Goal: Navigation & Orientation: Find specific page/section

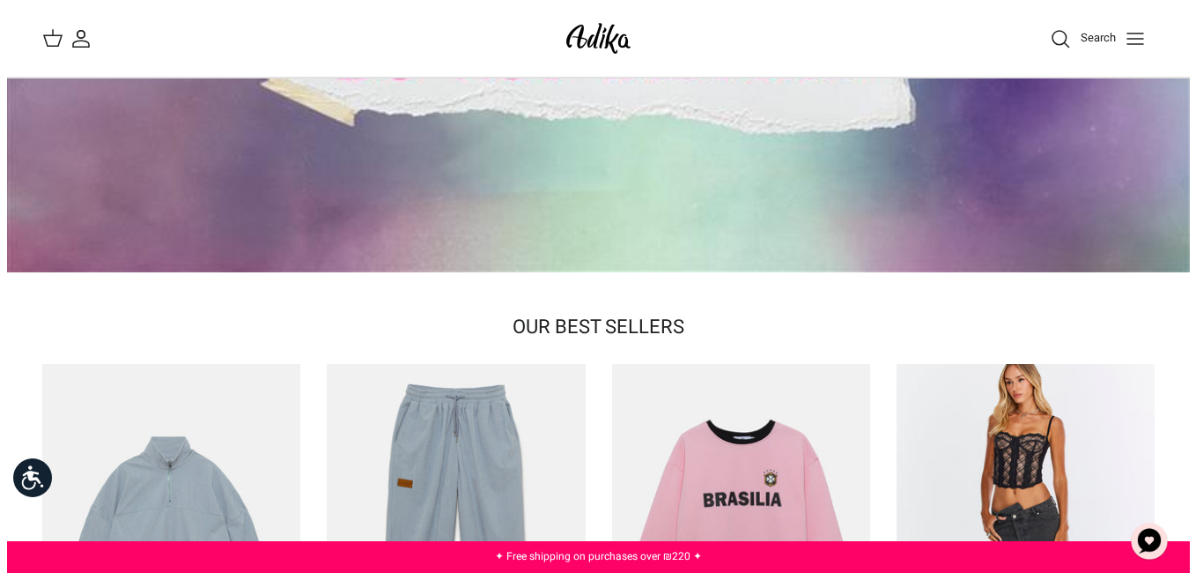
scroll to position [73, 0]
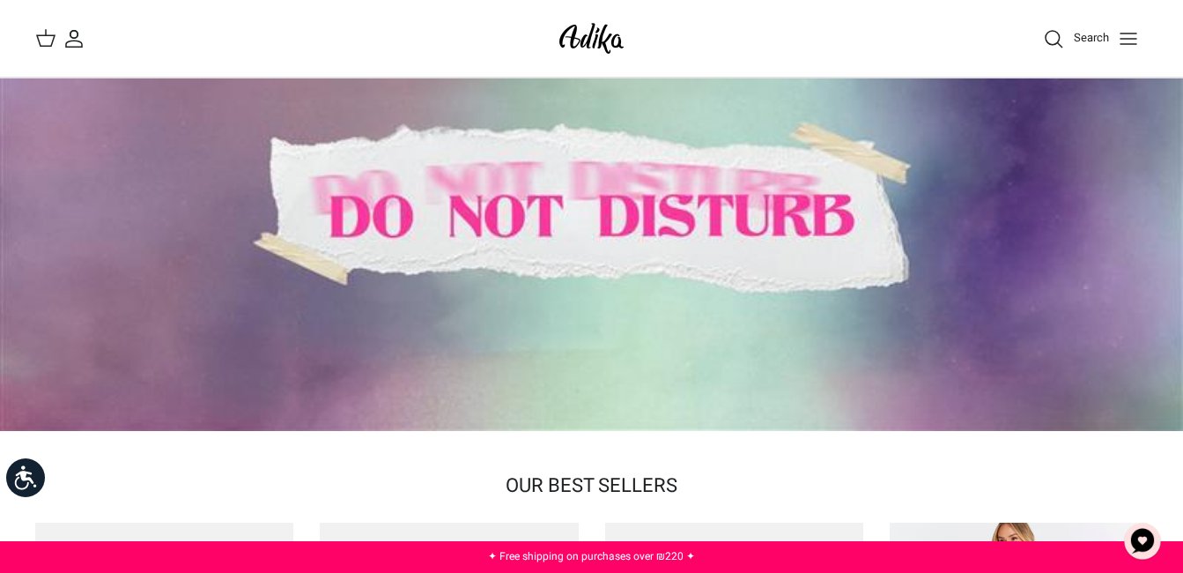
click at [1127, 49] on button "Toggle menu" at bounding box center [1128, 38] width 39 height 39
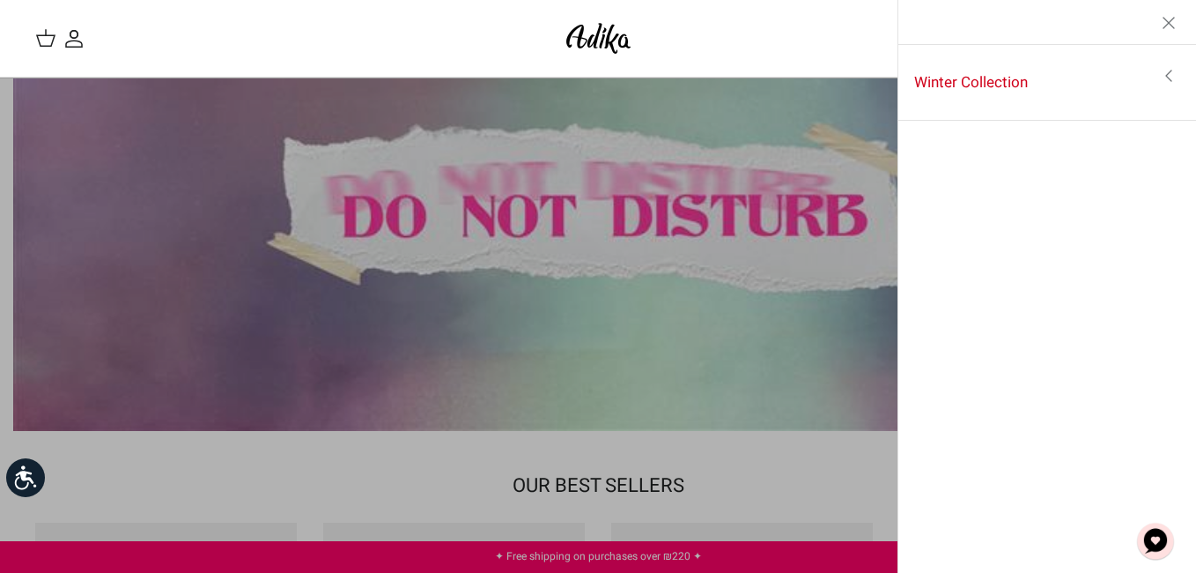
click at [1165, 70] on icon "Toggle menu" at bounding box center [1168, 75] width 21 height 21
click at [1144, 74] on link "See all items" at bounding box center [1047, 77] width 281 height 44
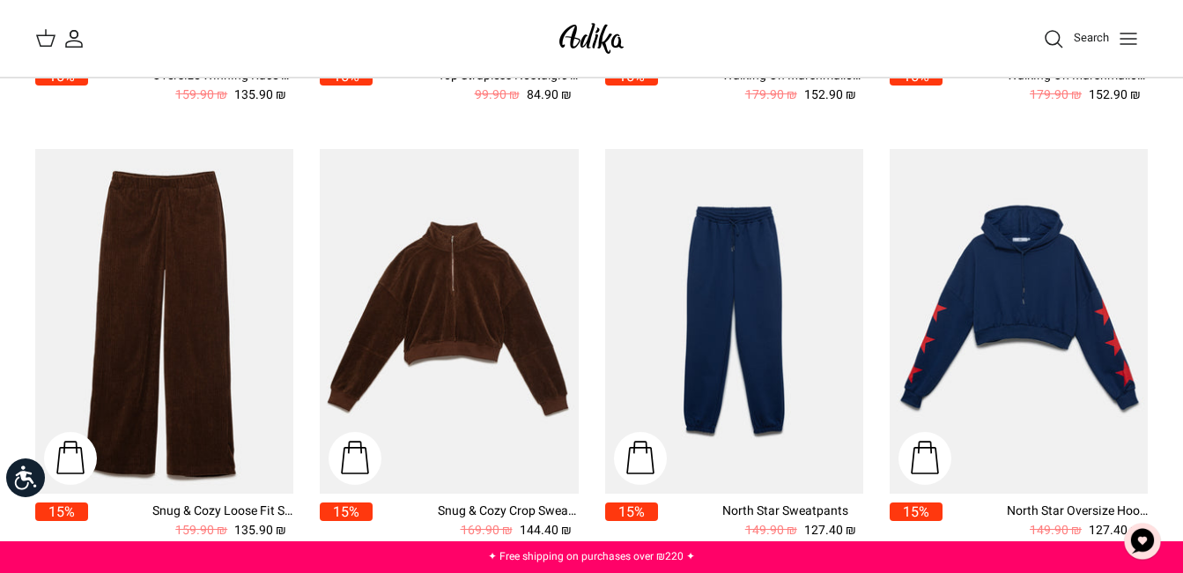
scroll to position [1150, 0]
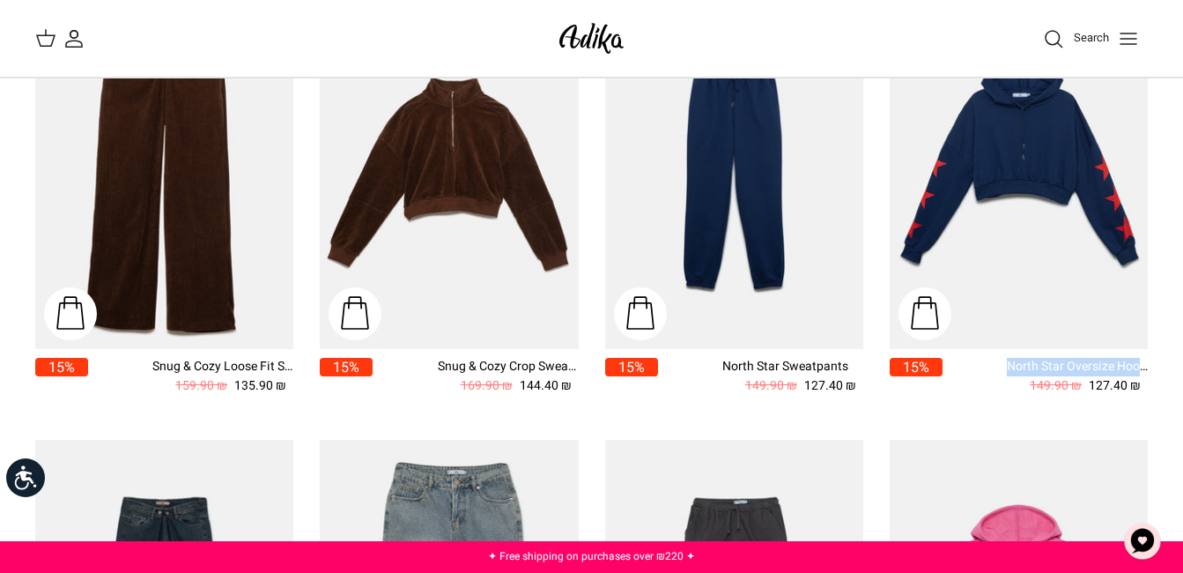
drag, startPoint x: 1174, startPoint y: 291, endPoint x: 1174, endPoint y: 371, distance: 80.2
click at [1174, 371] on div "Filter Right 20 items Sort by Down Sort by Sort by Best selling According to A-…" at bounding box center [591, 188] width 1183 height 2210
drag, startPoint x: 1174, startPoint y: 371, endPoint x: 1179, endPoint y: 156, distance: 215.0
click at [1179, 156] on div "Filter Right 20 items Sort by Down Sort by Sort by Best selling According to A-…" at bounding box center [591, 188] width 1183 height 2210
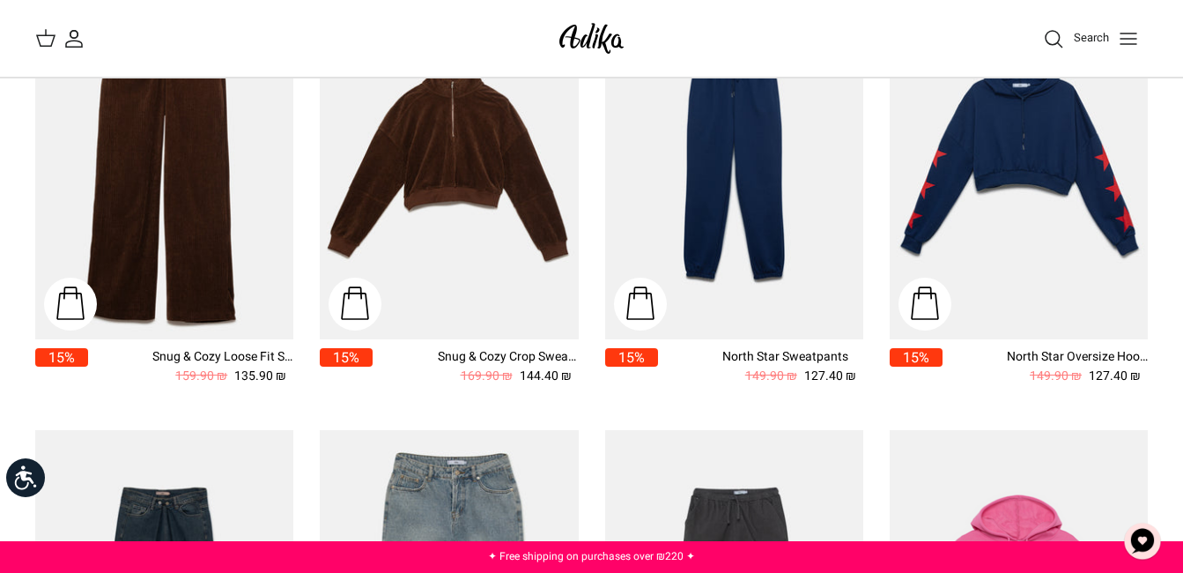
scroll to position [1748, 0]
